Goal: Check status: Check status

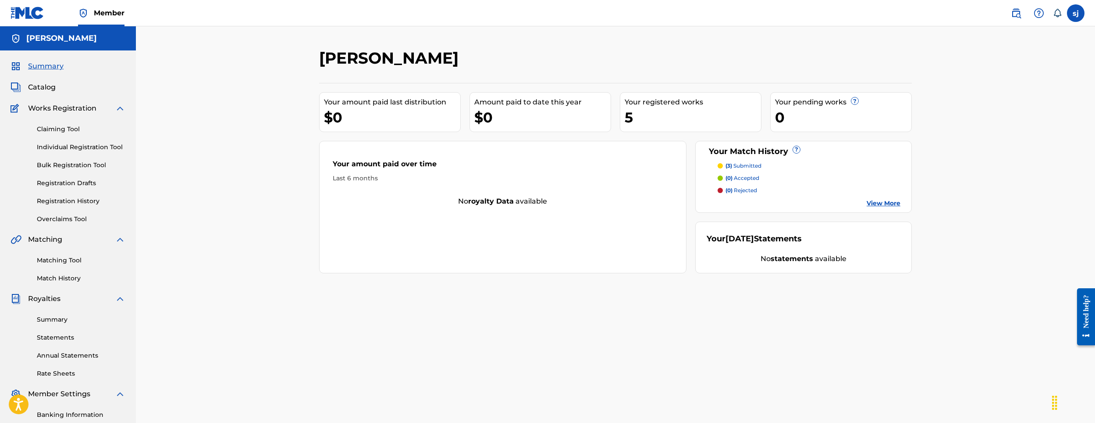
click at [585, 292] on div "[PERSON_NAME] Your amount paid last distribution $0 Amount paid to date this ye…" at bounding box center [616, 274] width 614 height 453
click at [737, 165] on p "(3) submitted" at bounding box center [744, 166] width 36 height 8
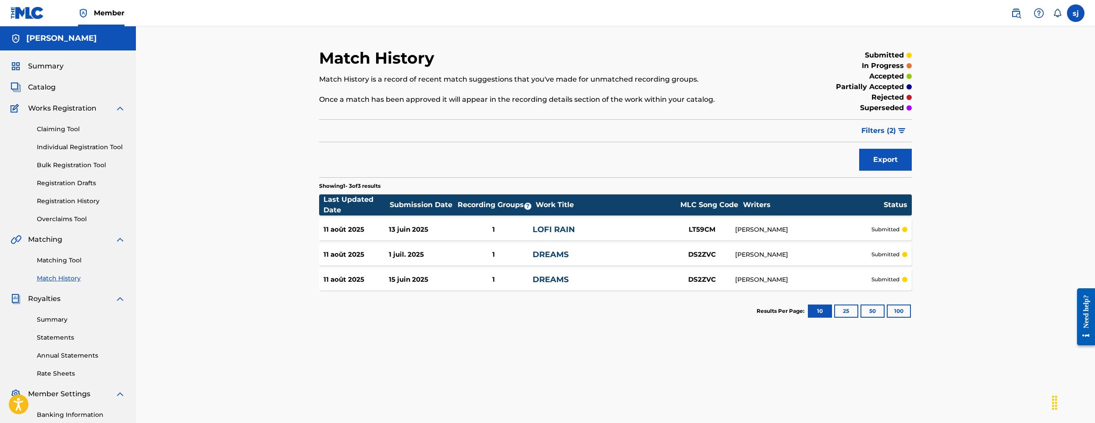
scroll to position [88, 0]
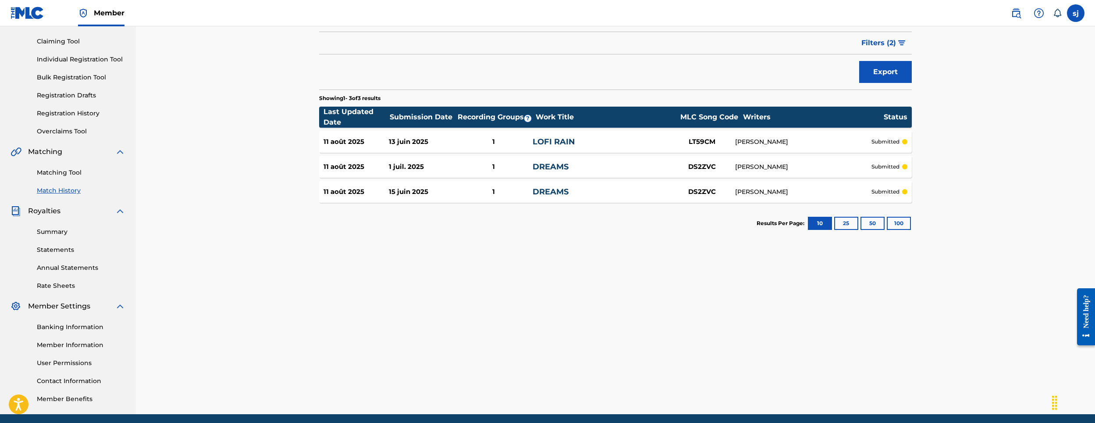
drag, startPoint x: 82, startPoint y: 170, endPoint x: 75, endPoint y: 175, distance: 8.5
click at [82, 170] on link "Matching Tool" at bounding box center [81, 172] width 89 height 9
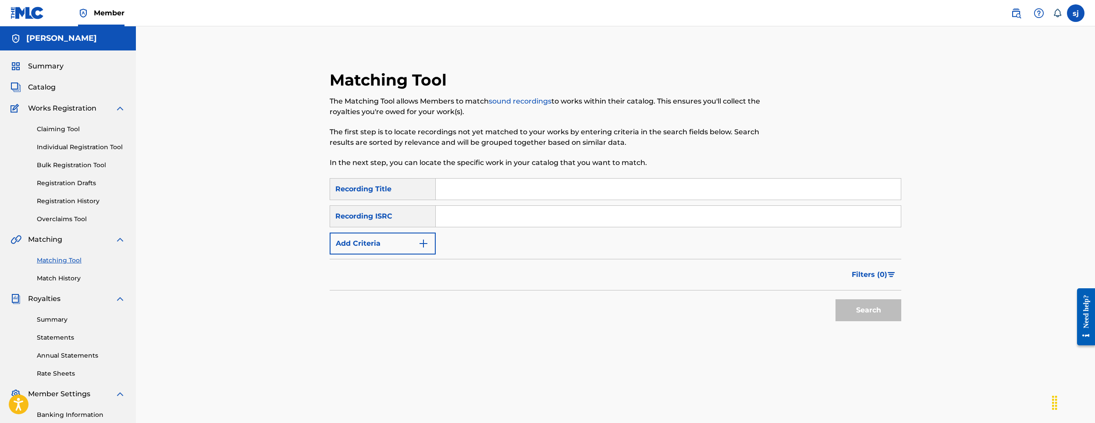
click at [500, 101] on link "sound recordings" at bounding box center [520, 101] width 63 height 8
drag, startPoint x: 39, startPoint y: 90, endPoint x: 260, endPoint y: 93, distance: 221.1
click at [260, 93] on div "Matching Tool The Matching Tool allows Members to match sound recordings to wor…" at bounding box center [616, 263] width 960 height 475
click at [64, 262] on link "Matching Tool" at bounding box center [81, 260] width 89 height 9
click at [53, 280] on link "Match History" at bounding box center [81, 278] width 89 height 9
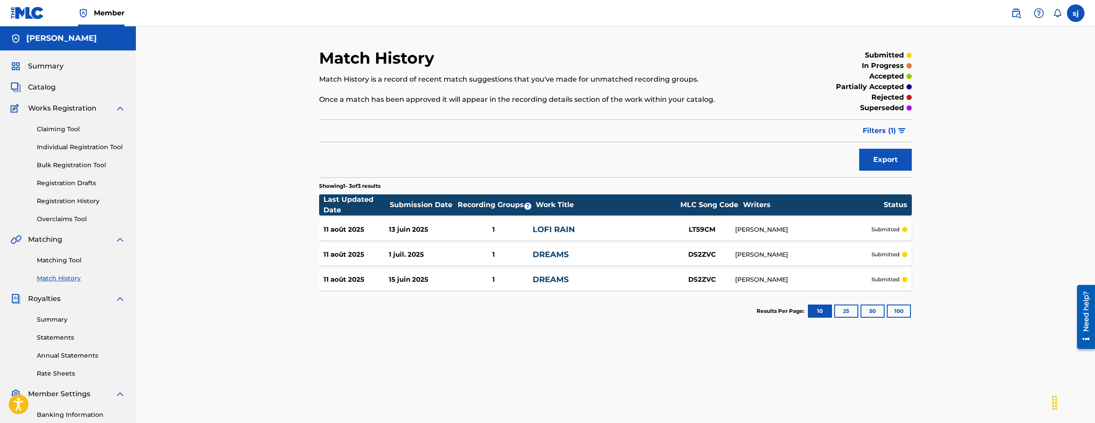
click at [506, 236] on div "11 août 2025 13 juin 2025 1 LOFI RAIN LT59CM SAMY JEBARI submitted" at bounding box center [615, 229] width 593 height 22
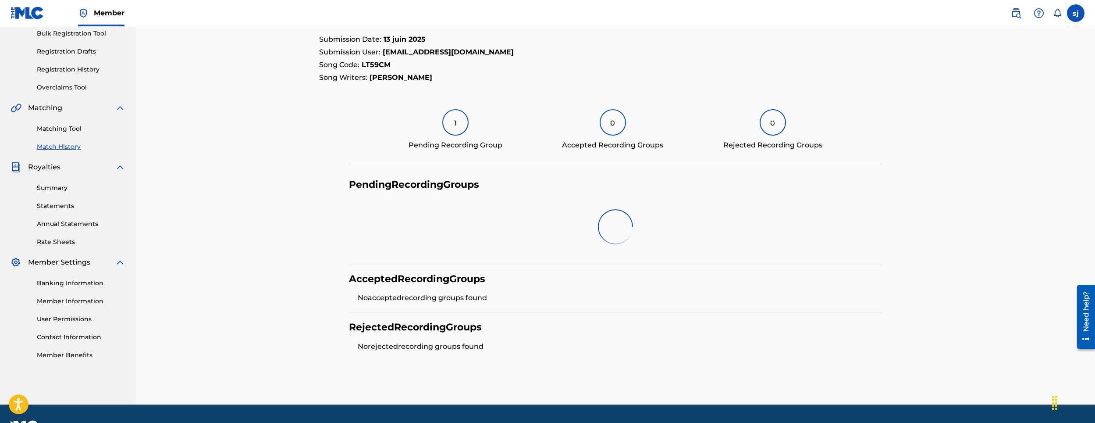
scroll to position [121, 0]
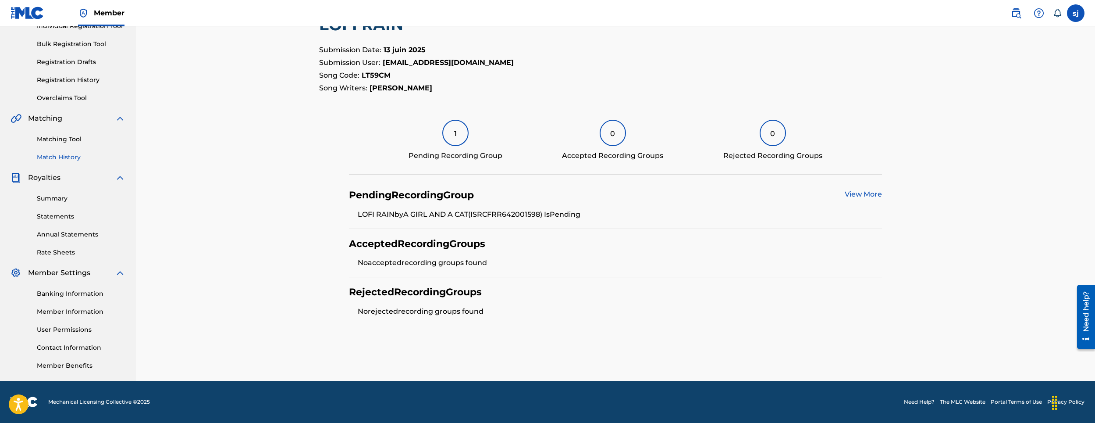
click at [448, 145] on div "1 Pending Recording Group" at bounding box center [456, 140] width 94 height 41
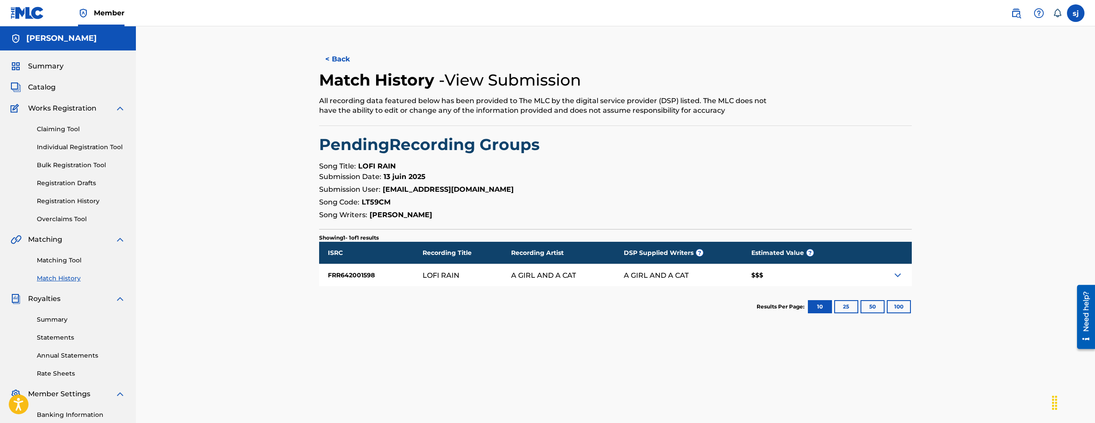
click at [761, 274] on div "$$$" at bounding box center [798, 275] width 111 height 22
click at [895, 273] on img at bounding box center [898, 275] width 11 height 11
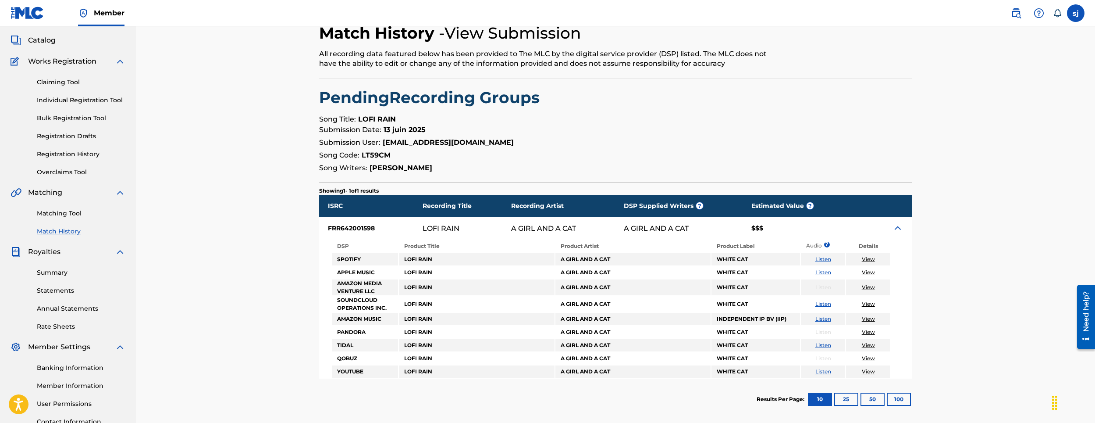
scroll to position [33, 0]
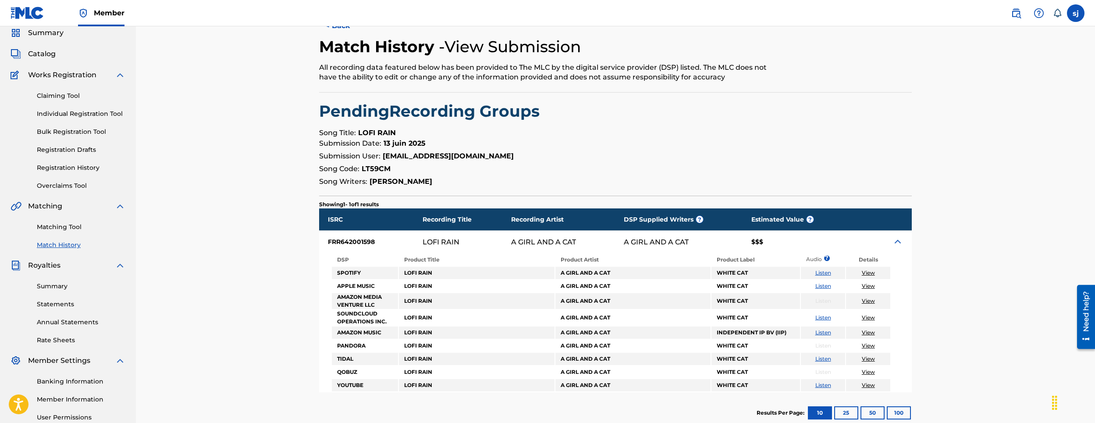
drag, startPoint x: 68, startPoint y: 93, endPoint x: 62, endPoint y: 100, distance: 9.3
click at [68, 93] on link "Claiming Tool" at bounding box center [81, 95] width 89 height 9
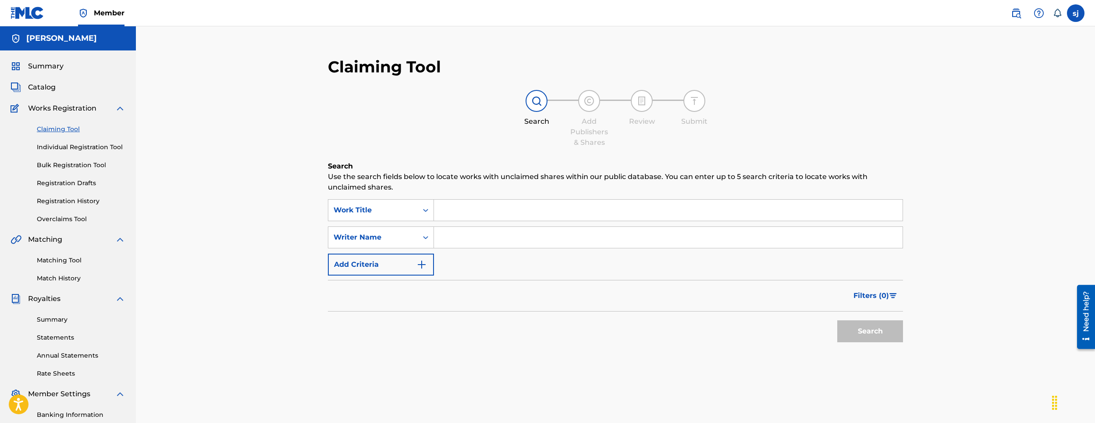
click at [66, 147] on link "Individual Registration Tool" at bounding box center [81, 147] width 89 height 9
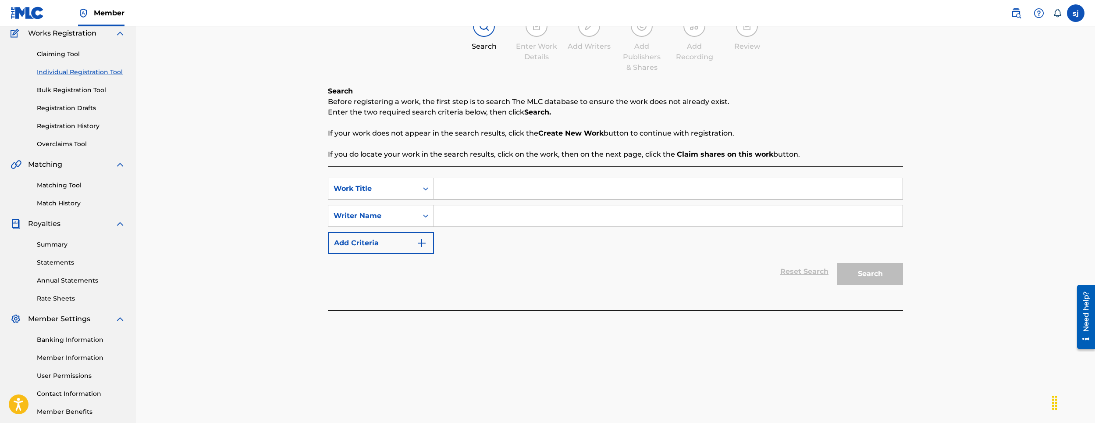
scroll to position [121, 0]
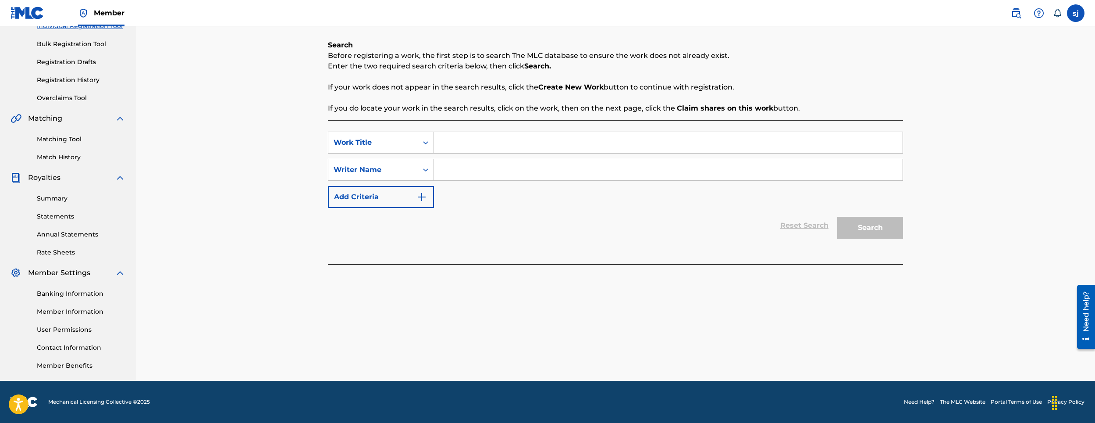
click at [69, 157] on link "Match History" at bounding box center [81, 157] width 89 height 9
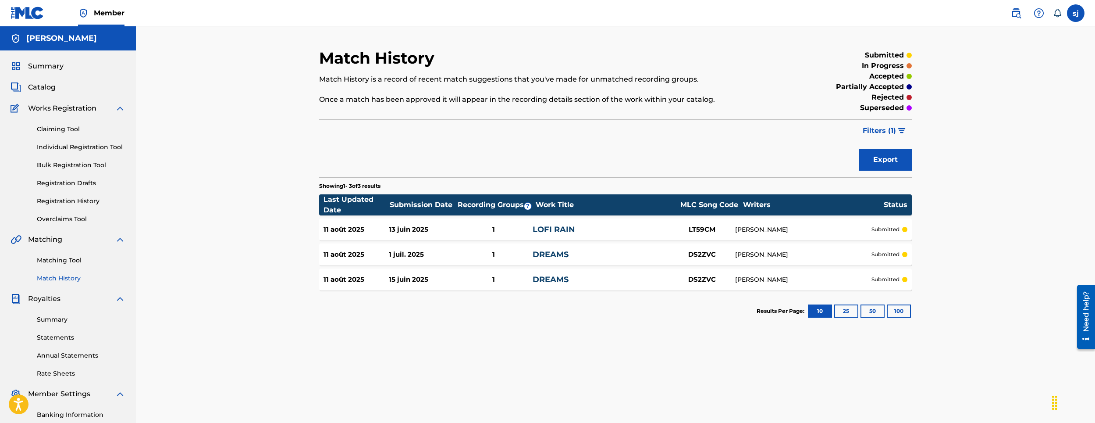
click at [891, 255] on p "submitted" at bounding box center [886, 254] width 28 height 8
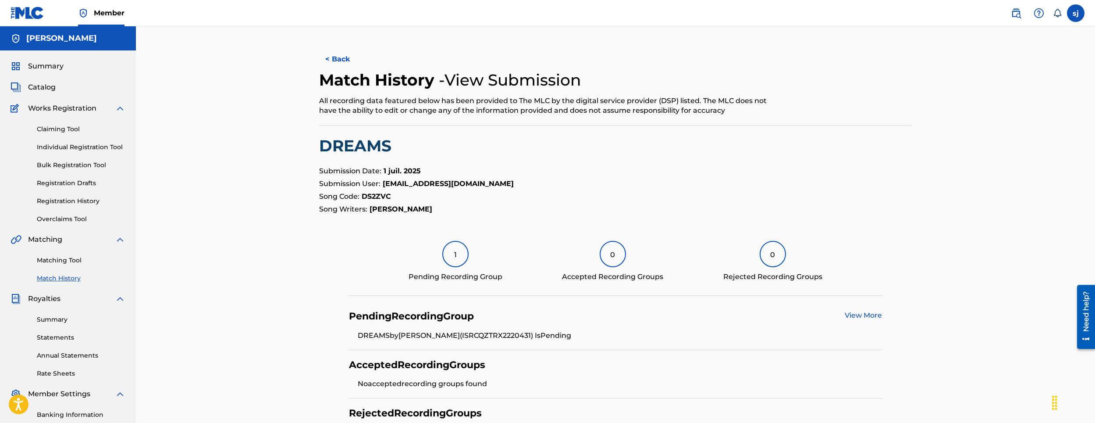
click at [27, 67] on link "Summary" at bounding box center [37, 66] width 53 height 11
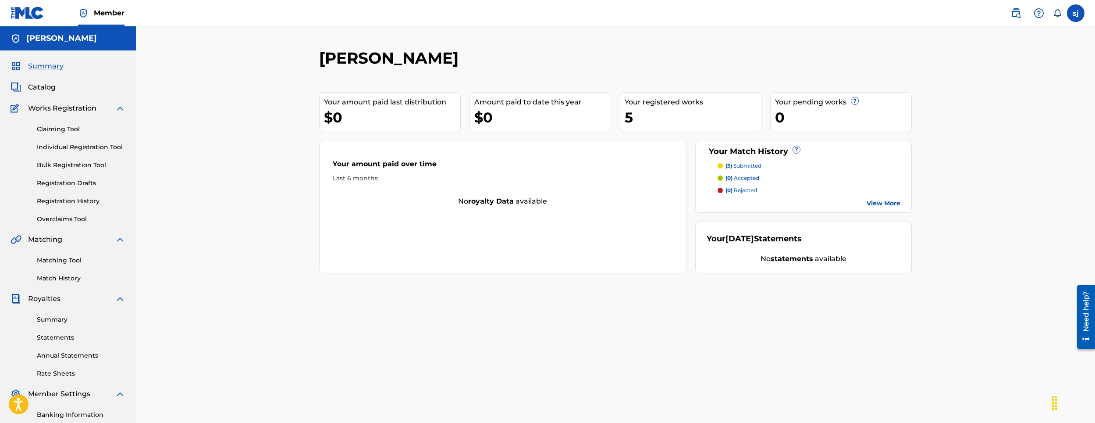
click at [745, 168] on p "(3) submitted" at bounding box center [744, 166] width 36 height 8
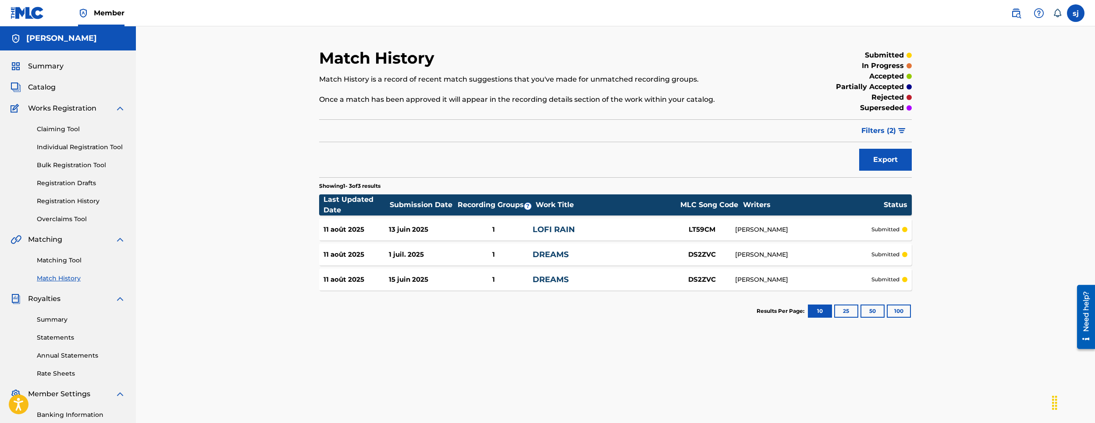
click at [562, 260] on div "DREAMS" at bounding box center [601, 255] width 136 height 12
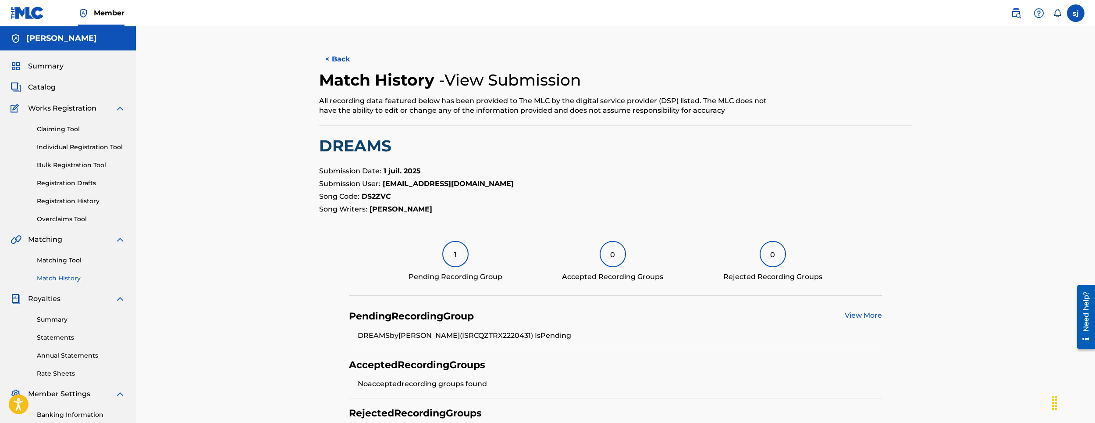
scroll to position [121, 0]
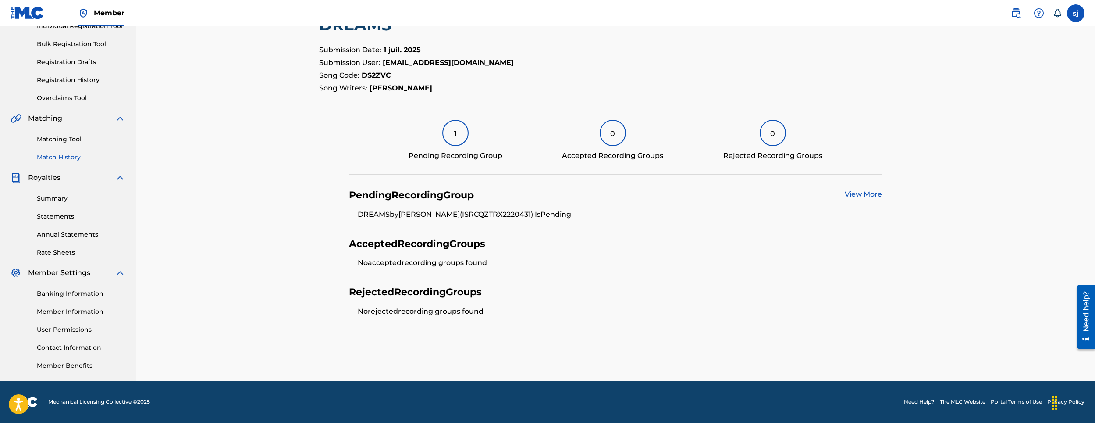
click at [867, 195] on link "View More" at bounding box center [863, 194] width 37 height 8
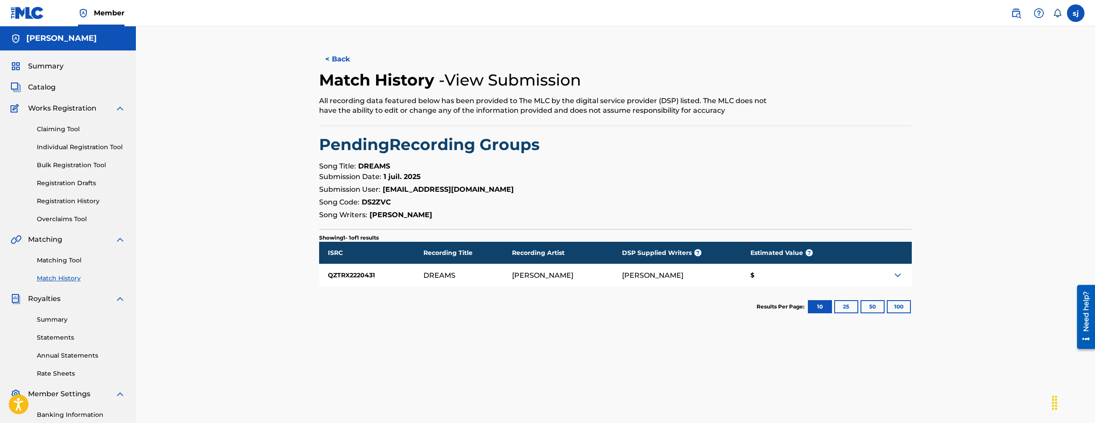
click at [723, 283] on div "[PERSON_NAME]" at bounding box center [682, 275] width 120 height 22
click at [789, 275] on div "$" at bounding box center [797, 275] width 111 height 22
click at [896, 277] on img at bounding box center [898, 275] width 11 height 11
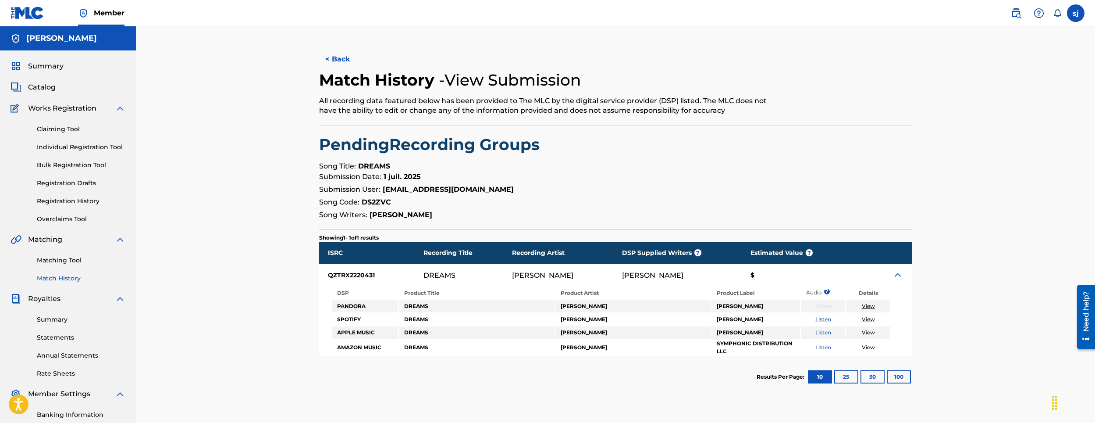
click at [821, 320] on link "Listen" at bounding box center [824, 319] width 16 height 7
click at [871, 318] on link "View" at bounding box center [868, 319] width 13 height 7
